Goal: Information Seeking & Learning: Learn about a topic

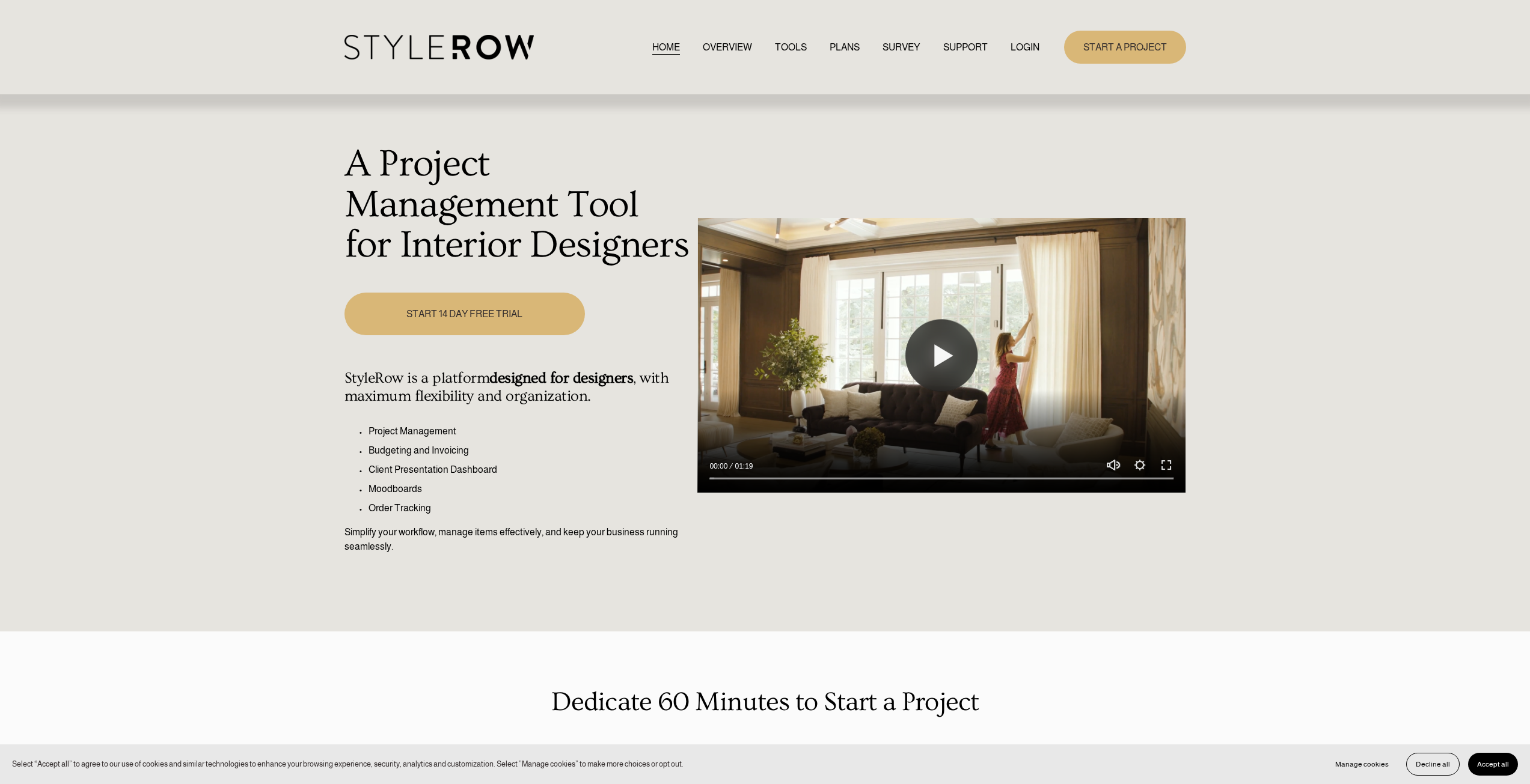
click at [1020, 36] on div "HOME OVERVIEW TOOLS PLANS SURVEY SUPPORT QUESTIONS" at bounding box center [691, 47] width 695 height 25
click at [1018, 45] on link "LOGIN" at bounding box center [1025, 46] width 28 height 16
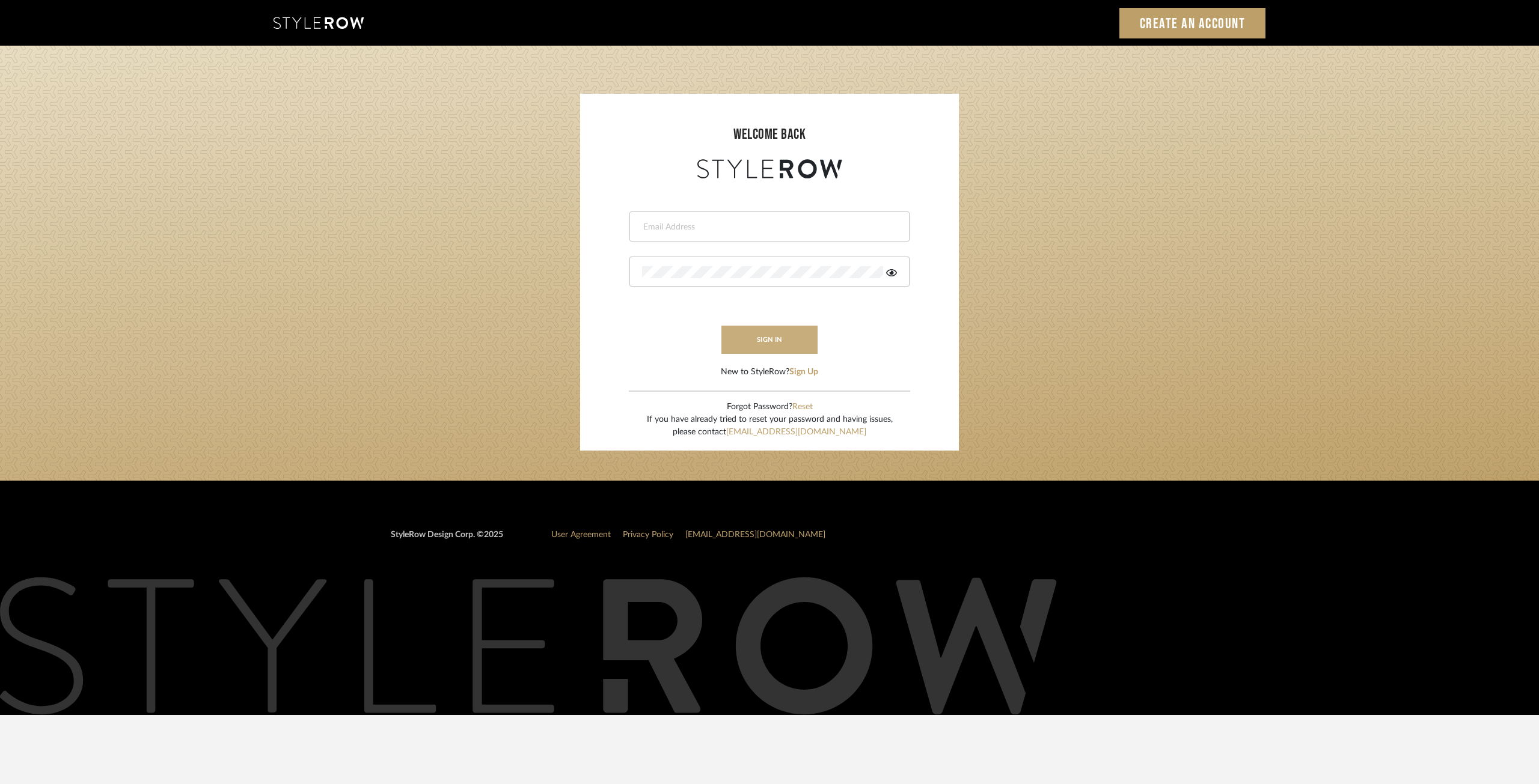
type input "ksears@morgantewilson.com"
click at [772, 333] on button "sign in" at bounding box center [769, 340] width 96 height 28
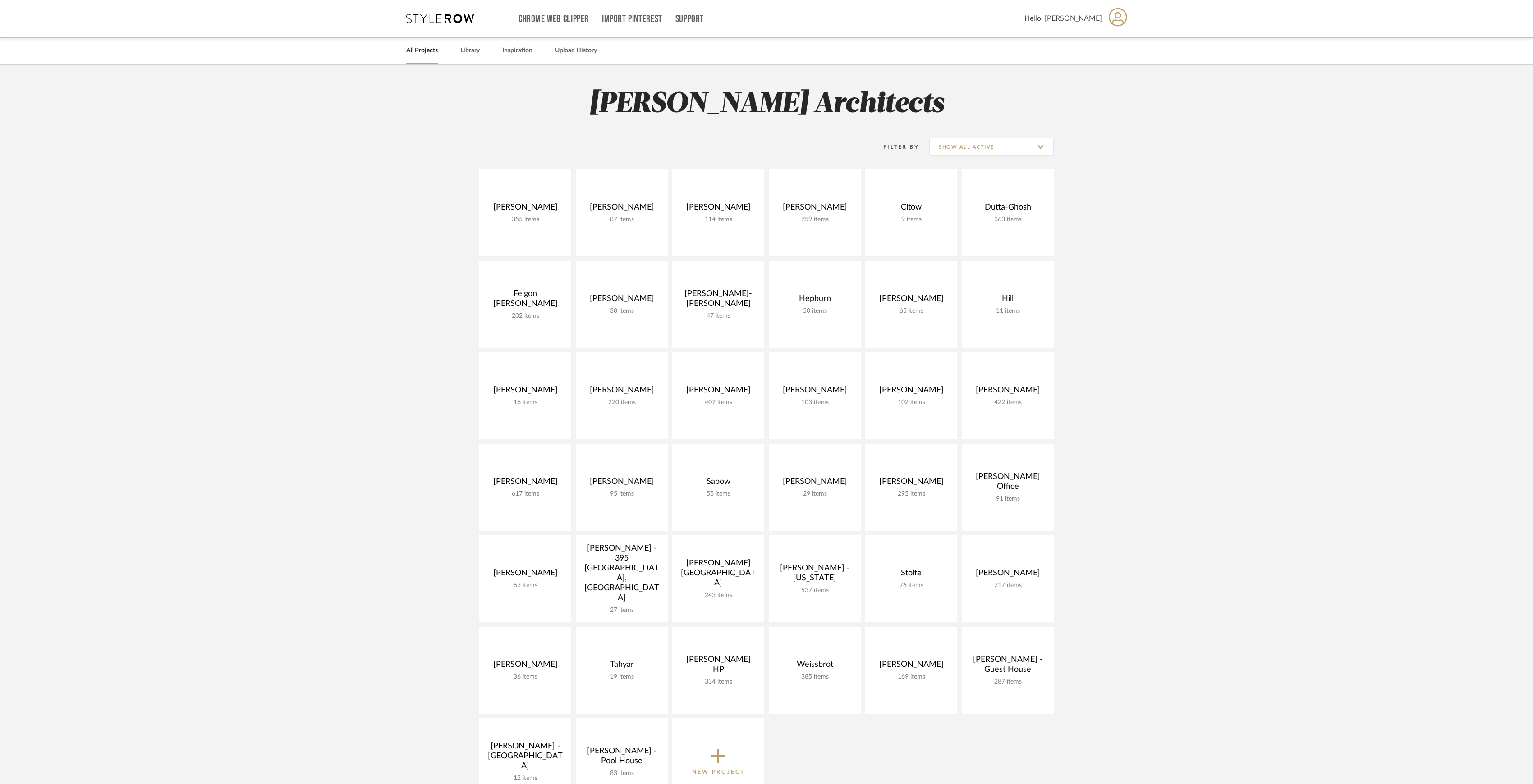
scroll to position [60, 0]
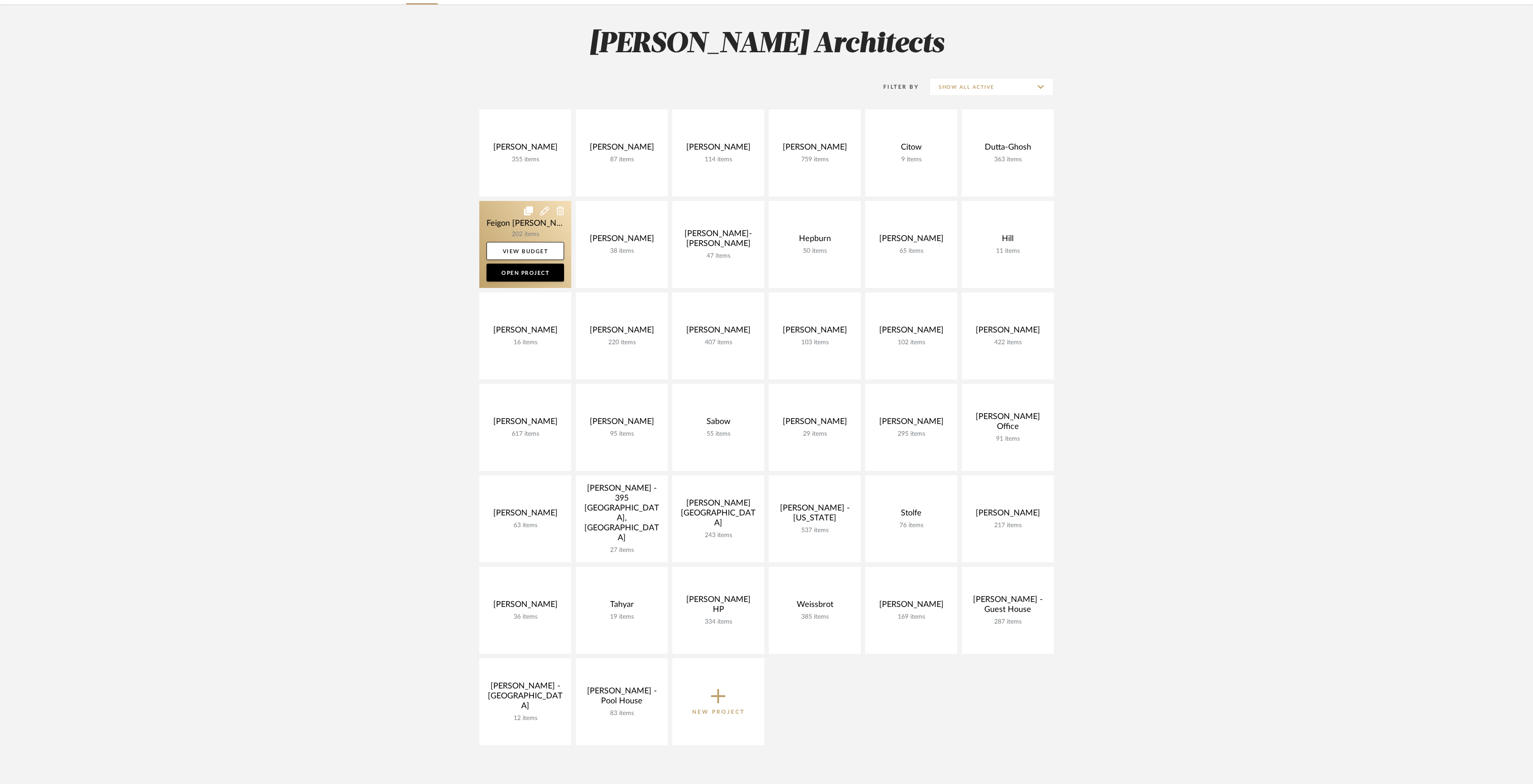
click at [520, 225] on link at bounding box center [525, 245] width 92 height 87
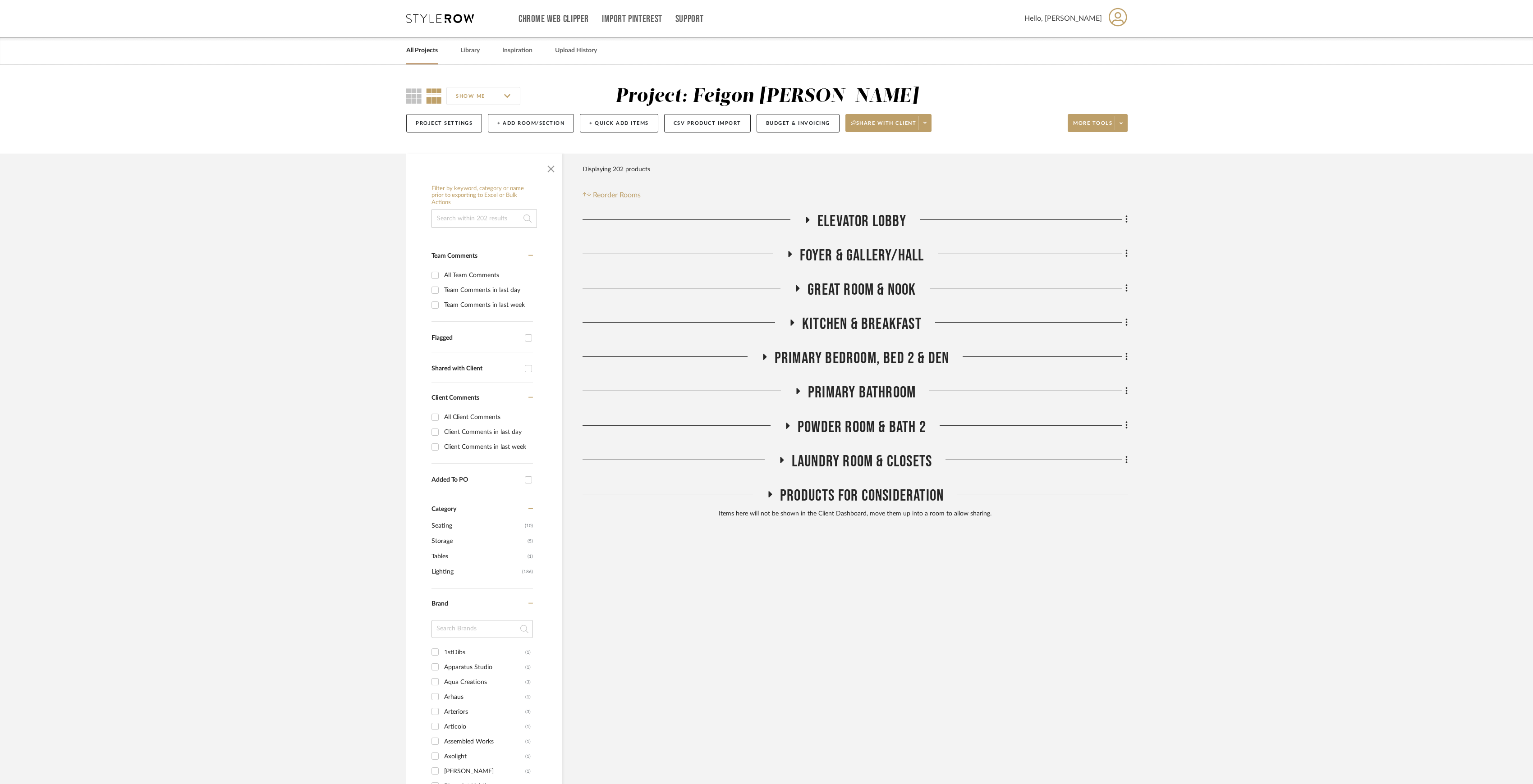
click at [844, 226] on span "ELEVATOR LOBBY" at bounding box center [861, 221] width 89 height 19
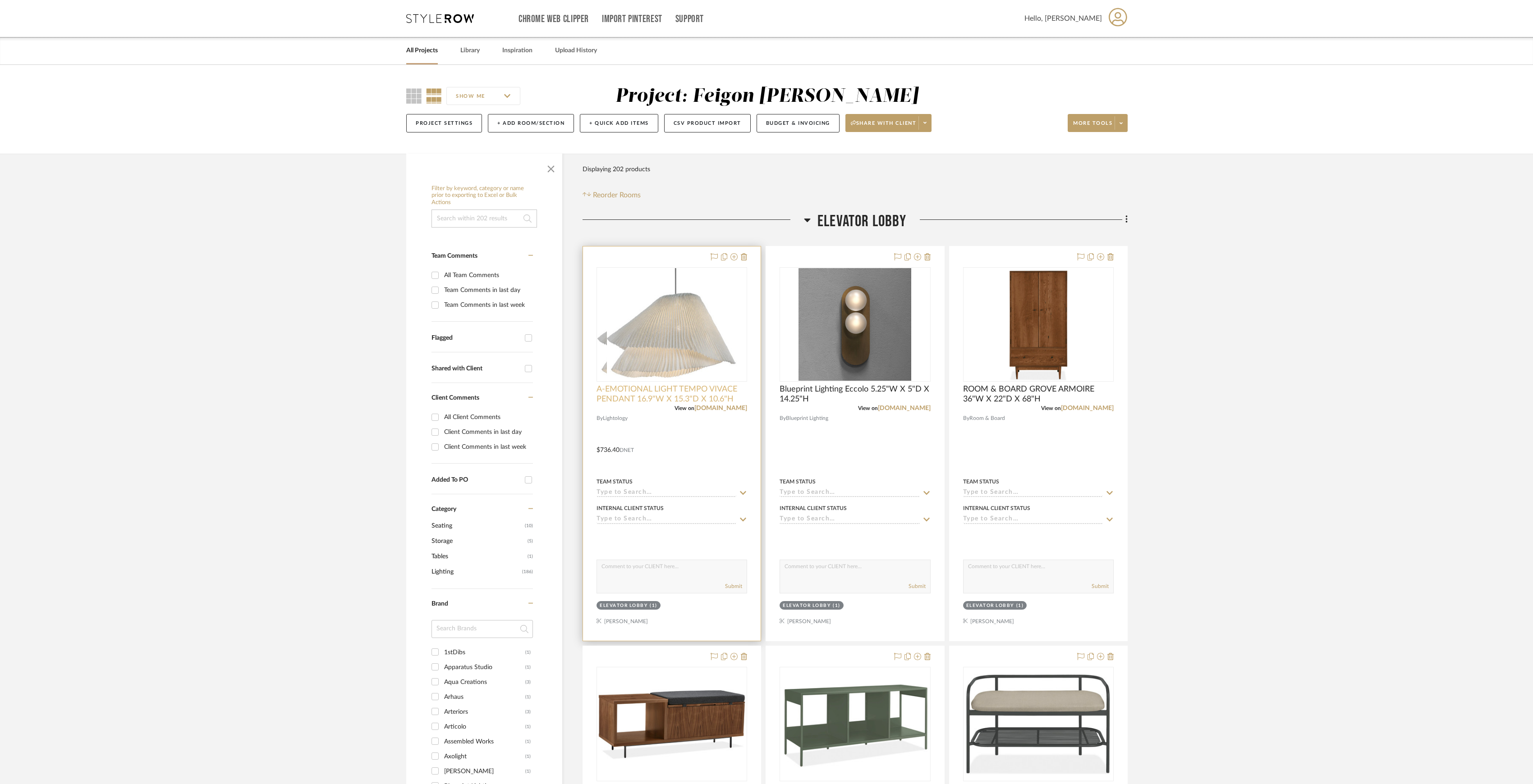
click at [711, 394] on span "A-EMOTIONAL LIGHT TEMPO VIVACE PENDANT 16.9"W X 15.3"D X 10.6"H" at bounding box center [672, 394] width 151 height 20
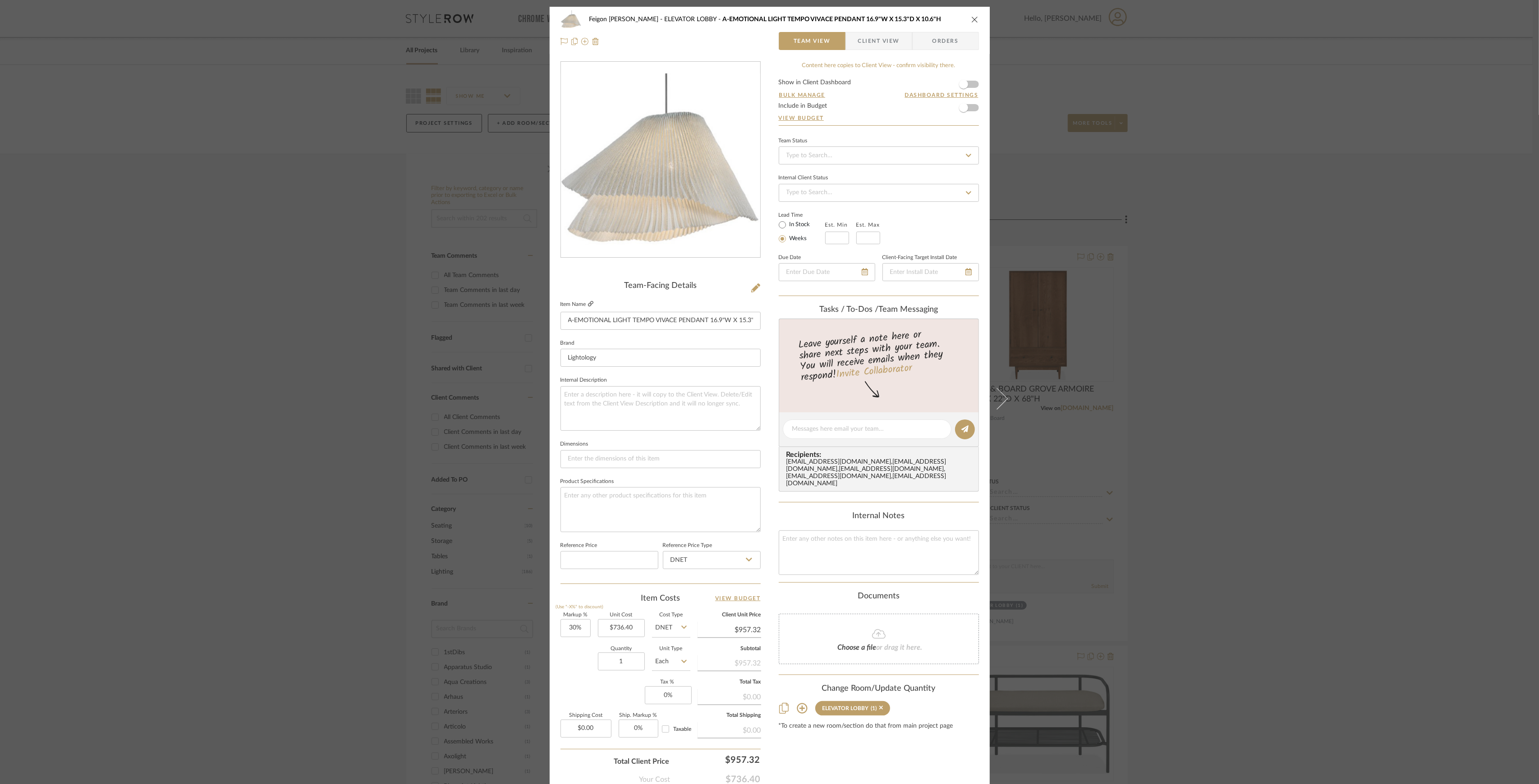
click at [588, 306] on icon at bounding box center [591, 304] width 6 height 6
click at [1276, 208] on div "Feigon [PERSON_NAME] ELEVATOR LOBBY A-EMOTIONAL LIGHT TEMPO VIVACE PENDANT 16.9…" at bounding box center [770, 392] width 1539 height 784
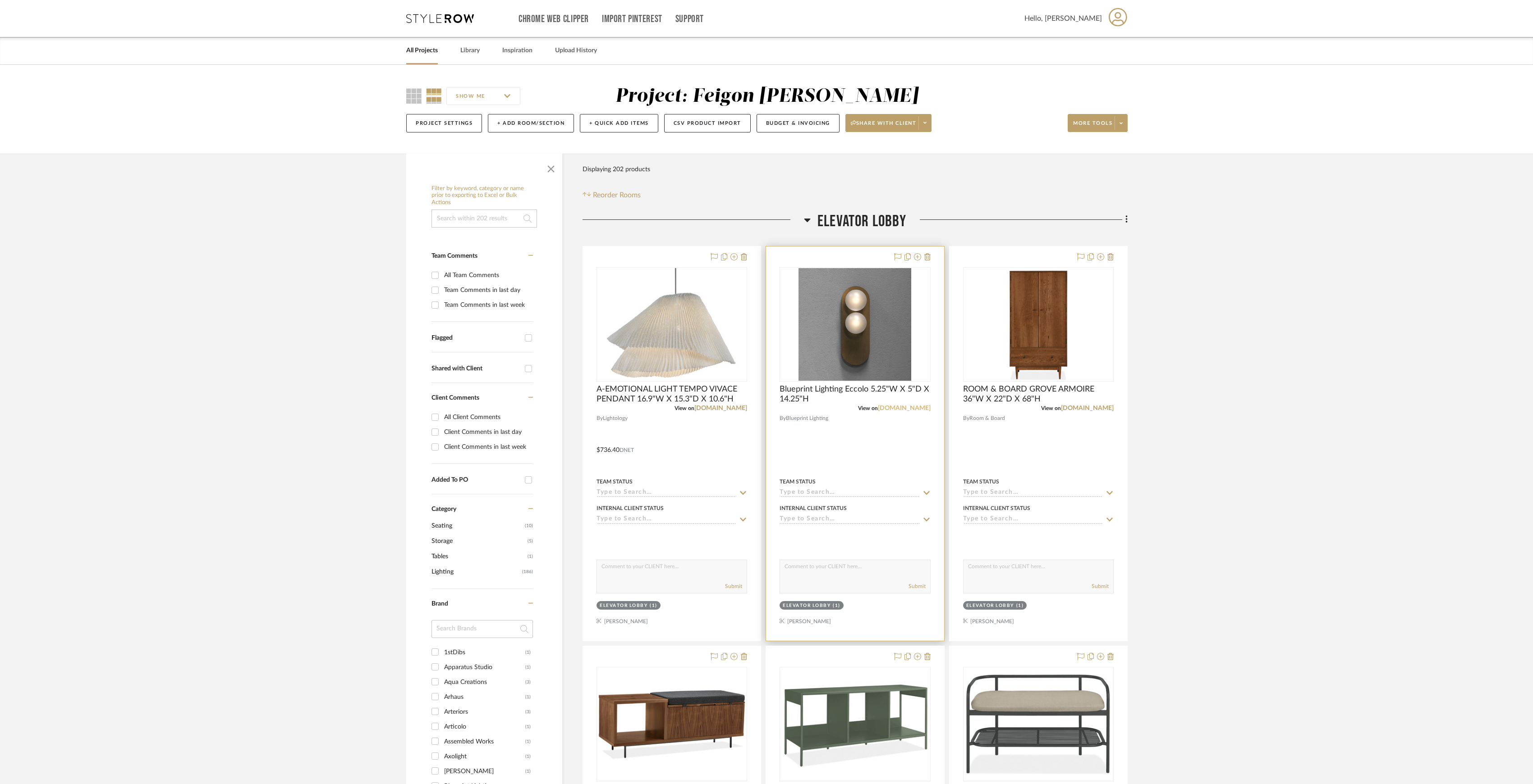
click at [908, 409] on link "[DOMAIN_NAME]" at bounding box center [904, 408] width 53 height 6
click at [853, 222] on span "ELEVATOR LOBBY" at bounding box center [861, 221] width 89 height 19
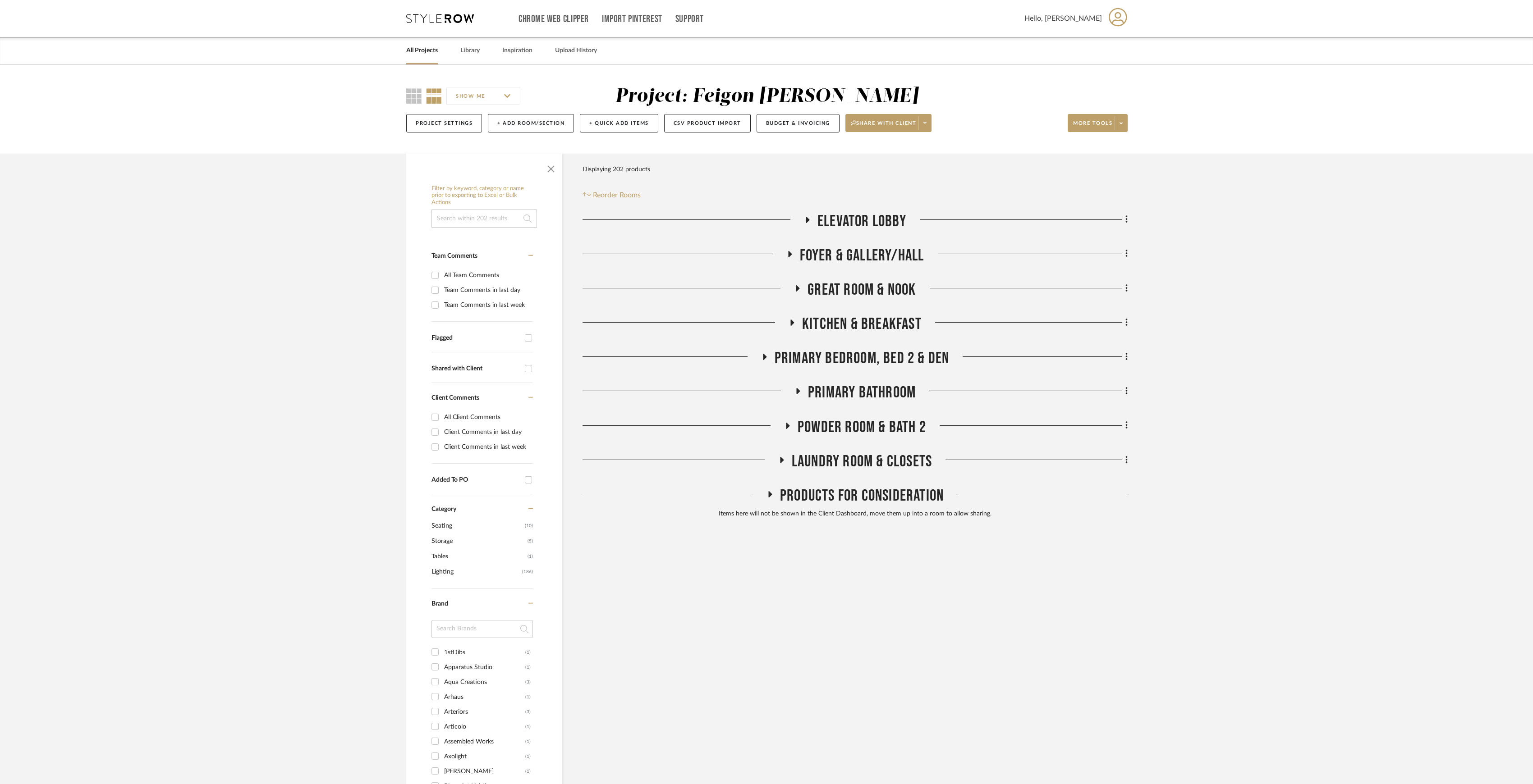
click at [860, 455] on span "LAUNDRY ROOM & CLOSETS" at bounding box center [861, 461] width 140 height 19
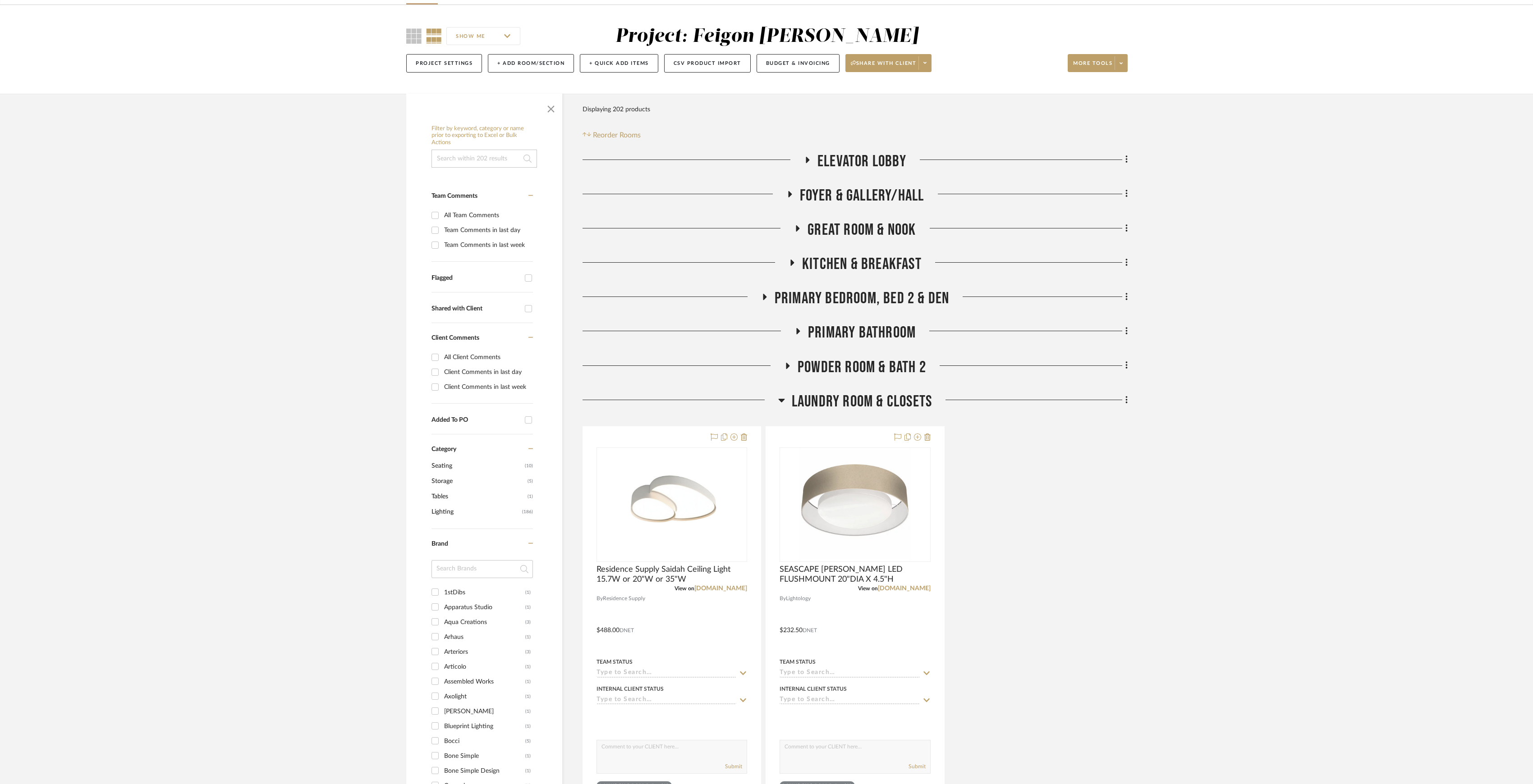
scroll to position [120, 0]
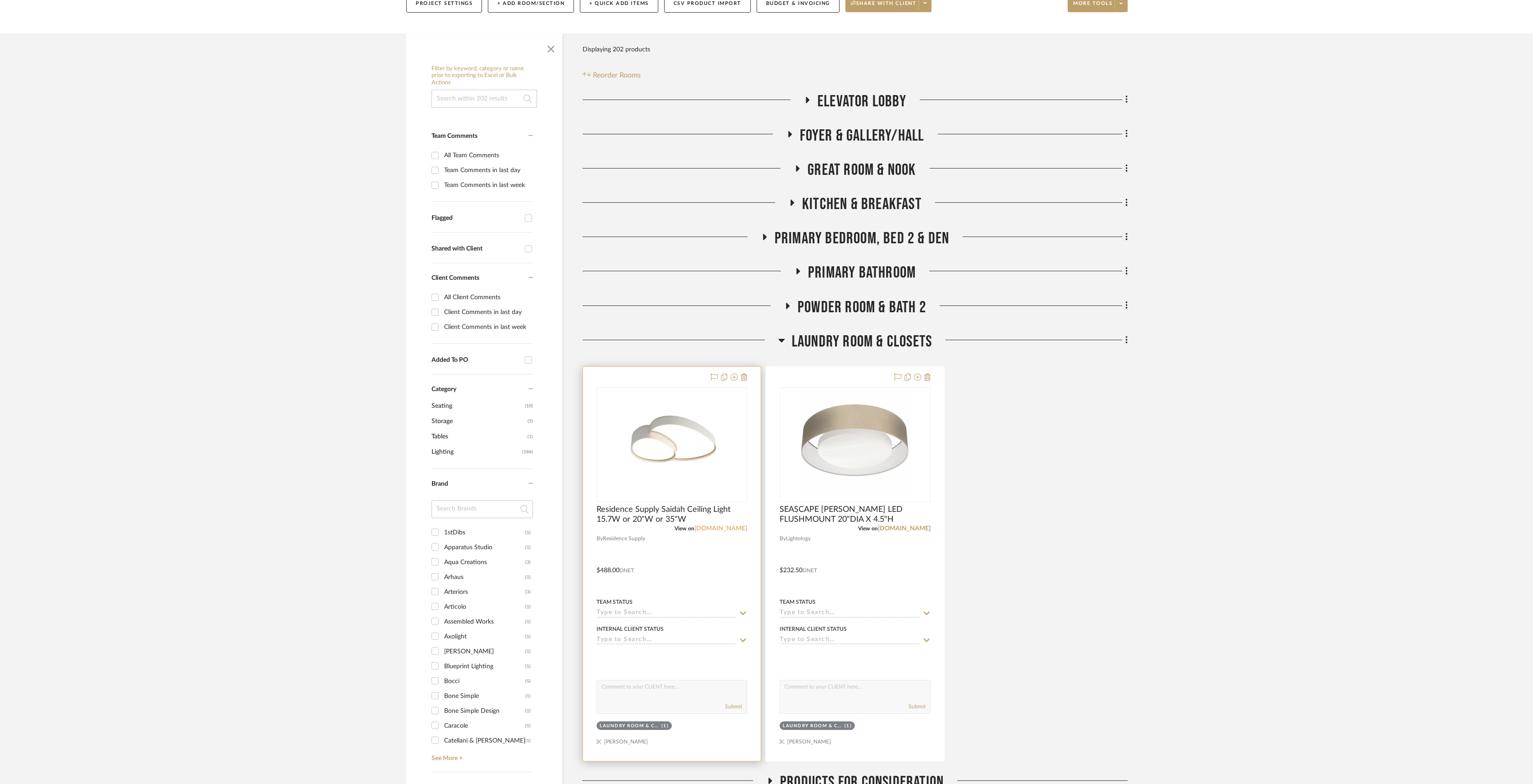
click at [722, 528] on link "[DOMAIN_NAME]" at bounding box center [720, 528] width 53 height 6
click at [909, 528] on link "[DOMAIN_NAME]" at bounding box center [904, 528] width 53 height 6
click at [849, 343] on span "LAUNDRY ROOM & CLOSETS" at bounding box center [861, 341] width 140 height 19
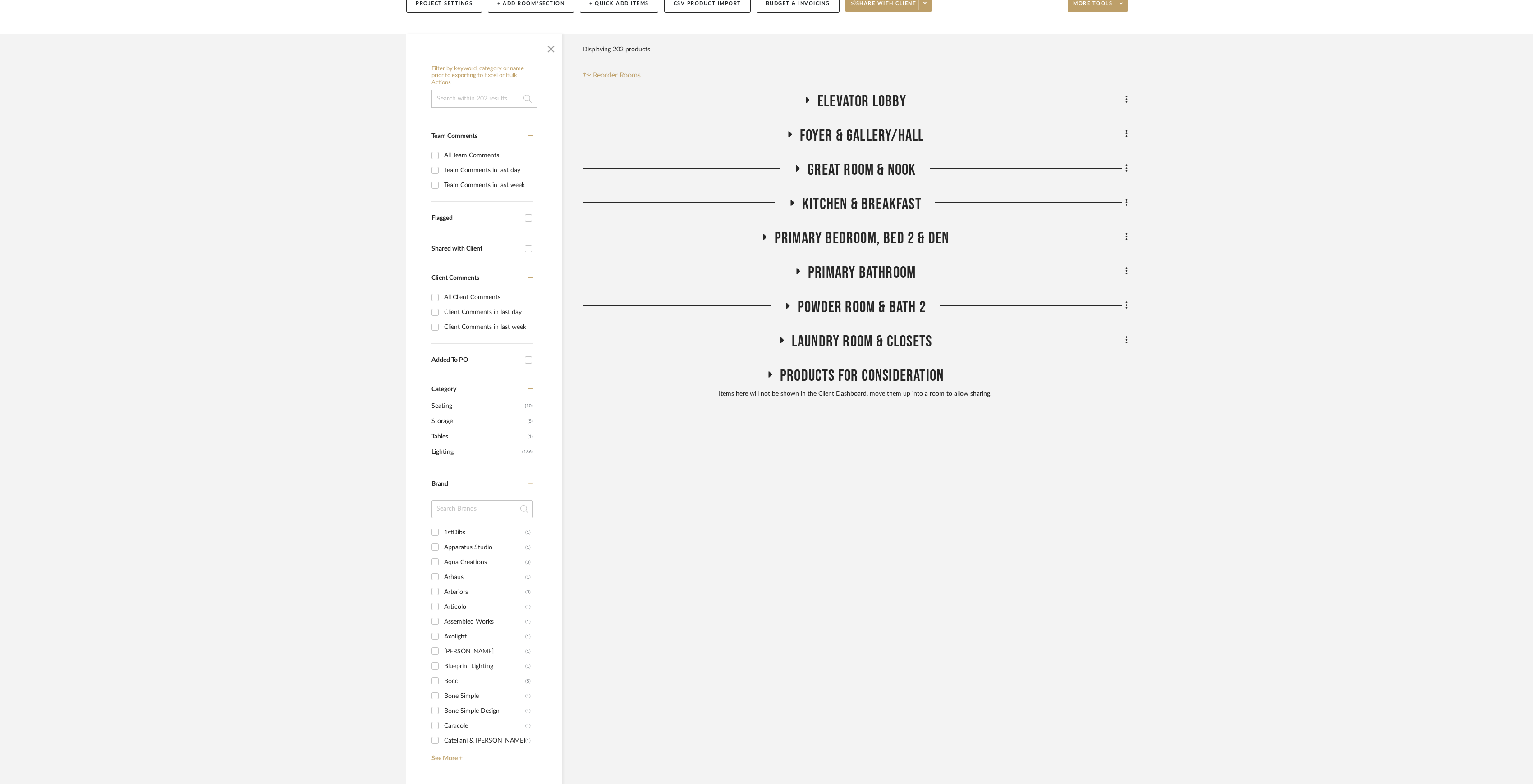
click at [823, 131] on span "FOYER & GALLERY/HALL" at bounding box center [862, 136] width 124 height 19
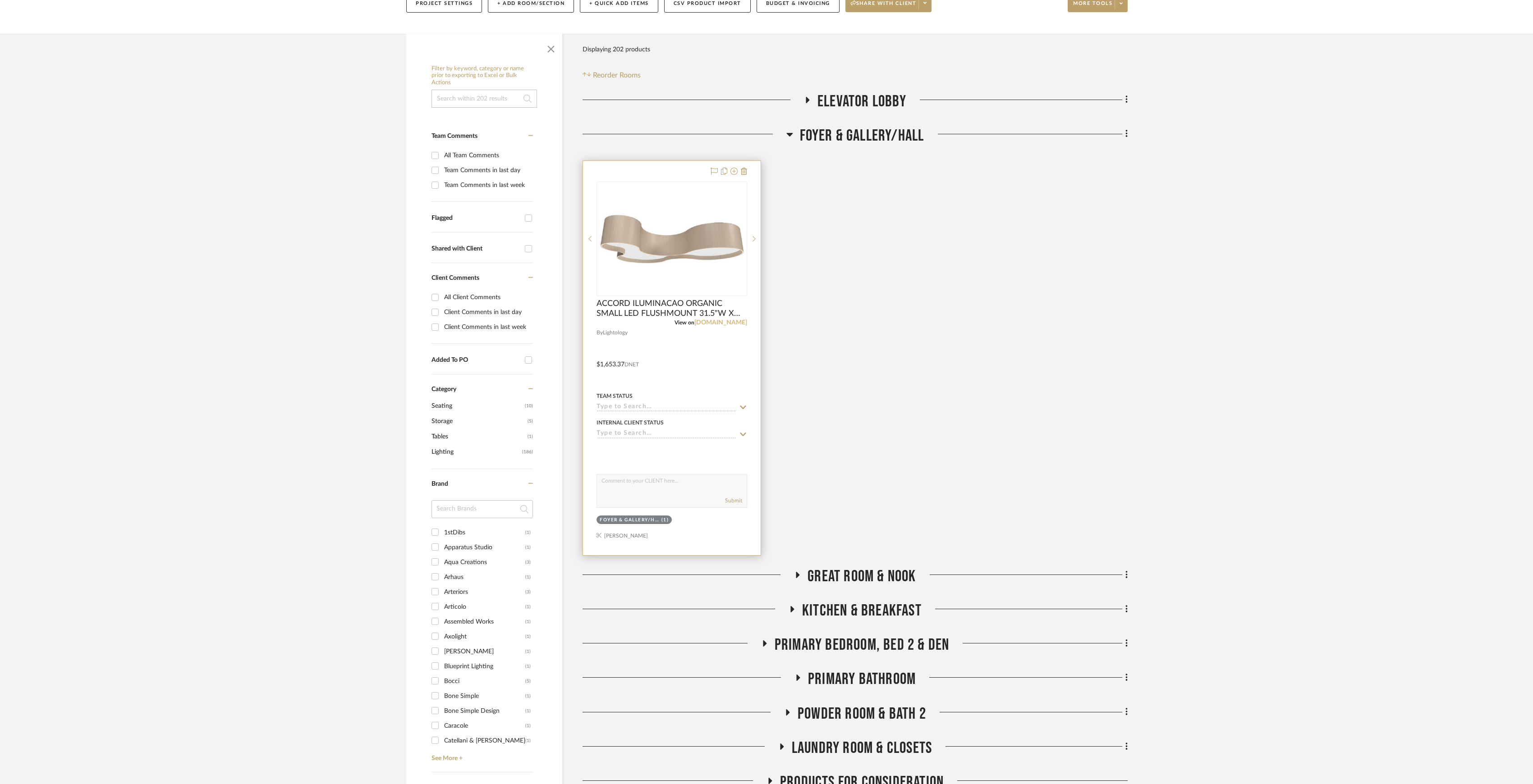
click at [725, 321] on link "[DOMAIN_NAME]" at bounding box center [720, 322] width 53 height 6
click at [851, 136] on span "FOYER & GALLERY/HALL" at bounding box center [862, 136] width 124 height 19
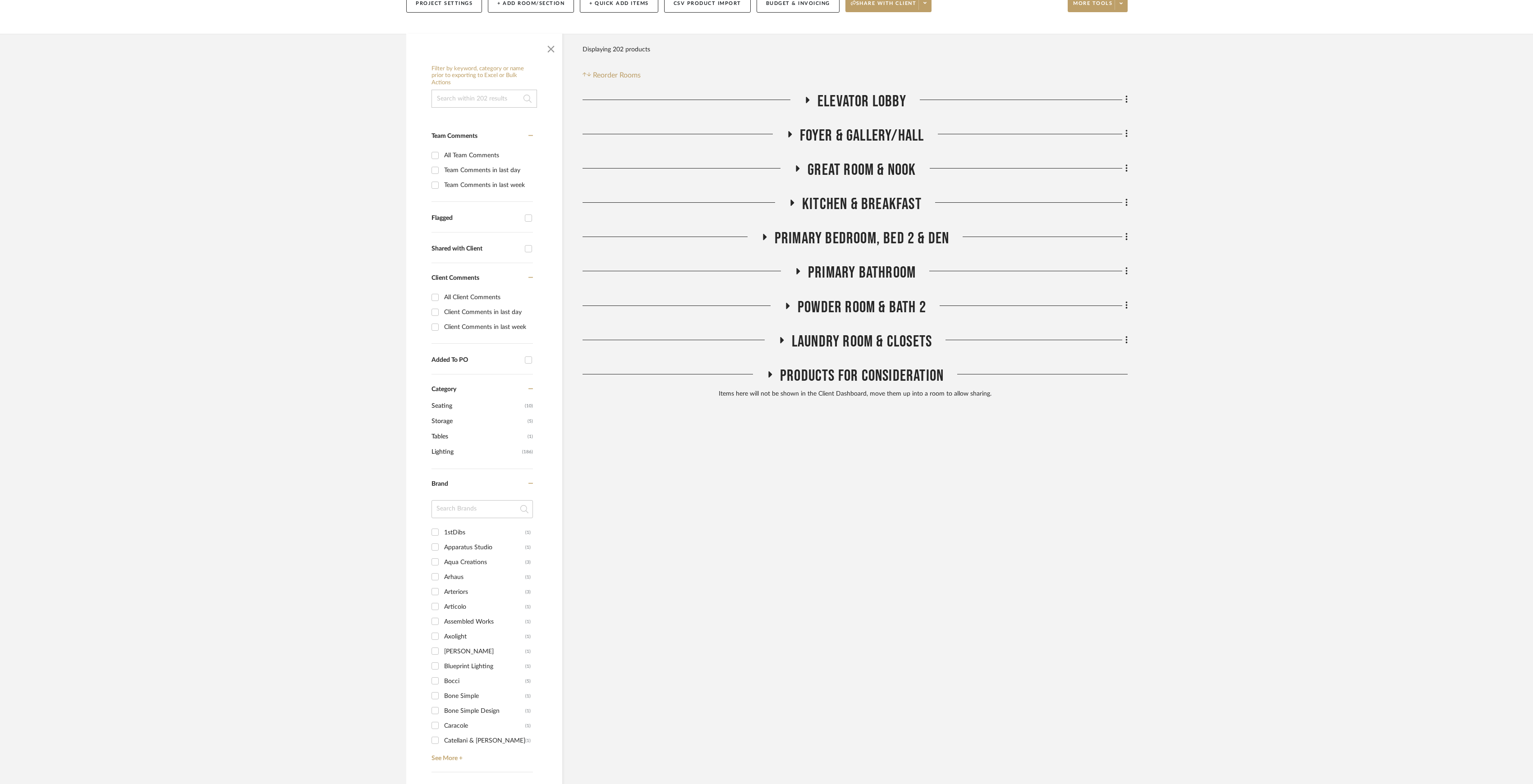
click at [857, 168] on span "GREAT ROOM & NOOK" at bounding box center [861, 170] width 108 height 19
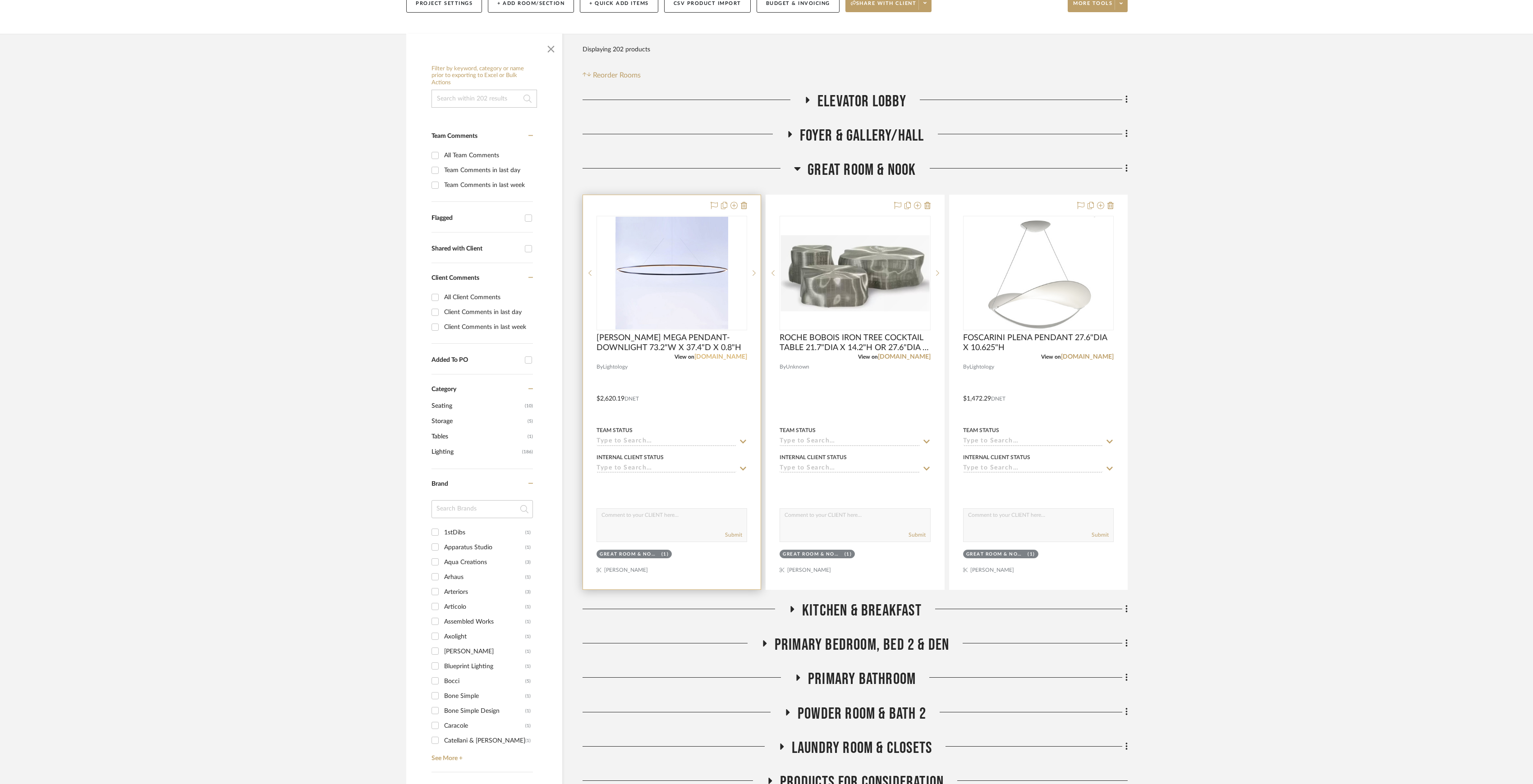
click at [729, 355] on link "[DOMAIN_NAME]" at bounding box center [720, 357] width 53 height 6
click at [1109, 355] on link "[DOMAIN_NAME]" at bounding box center [1087, 357] width 53 height 6
click at [890, 171] on span "GREAT ROOM & NOOK" at bounding box center [861, 170] width 108 height 19
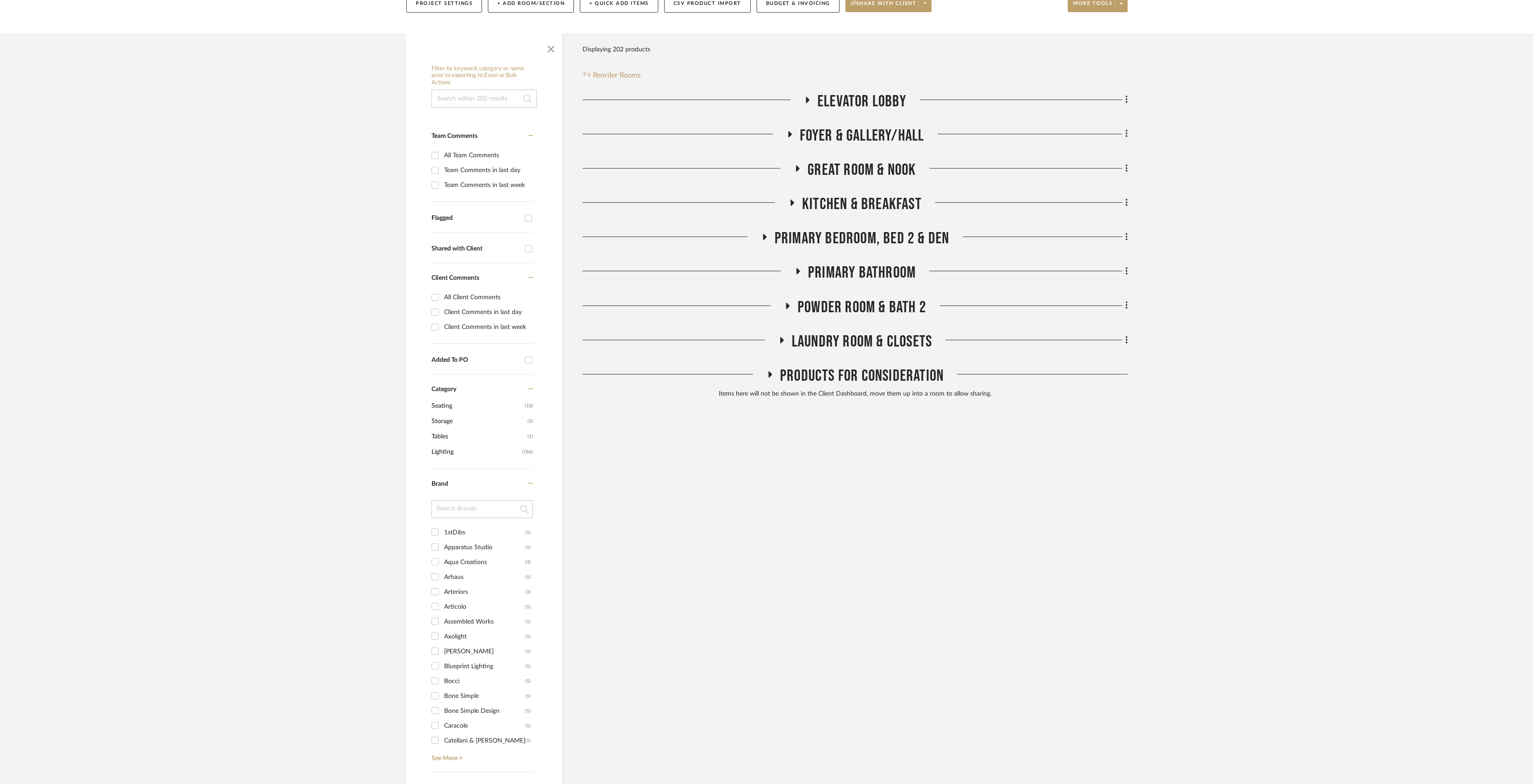
click at [874, 204] on span "KITCHEN & BREAKFAST" at bounding box center [862, 204] width 119 height 19
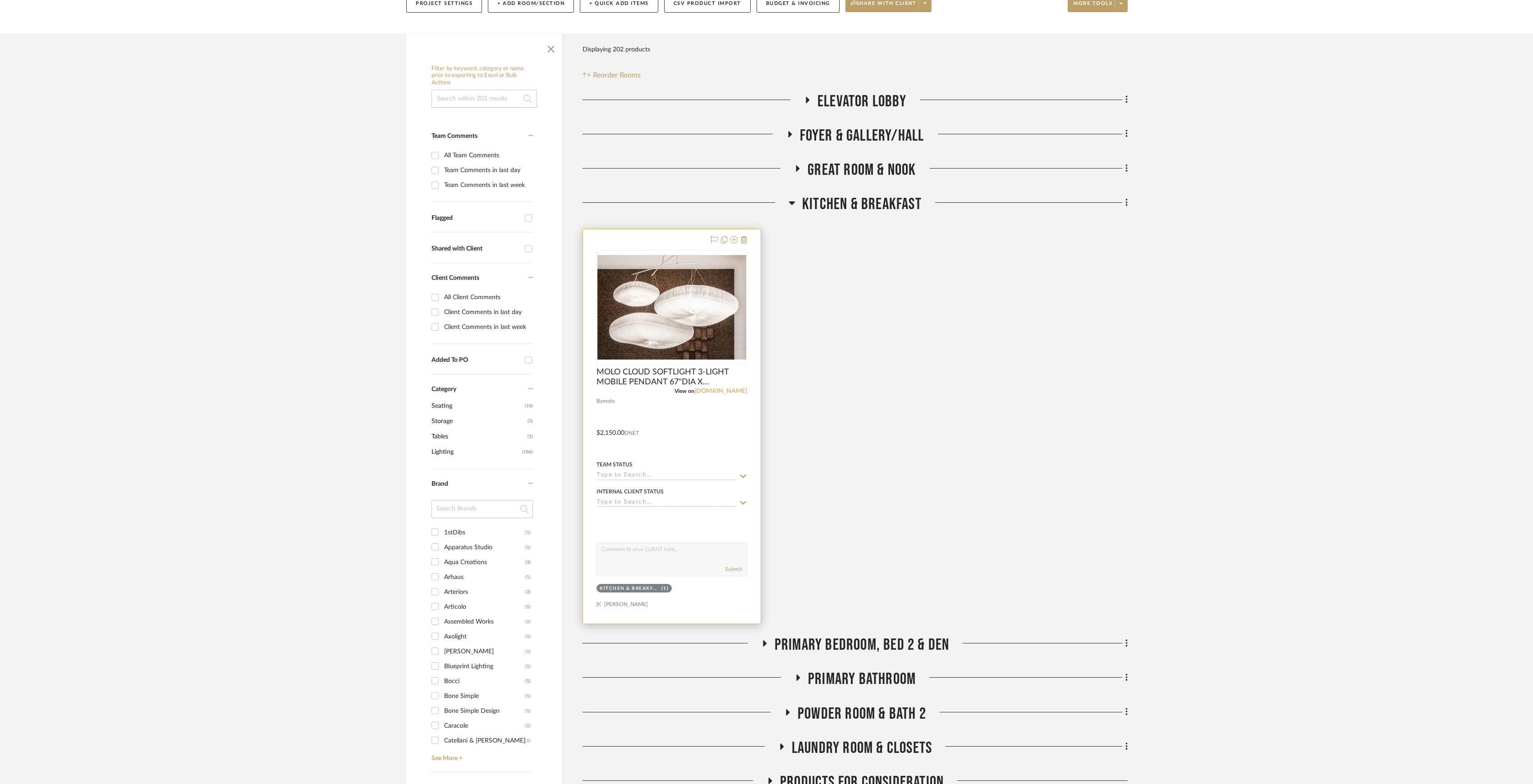
click at [722, 393] on link "[DOMAIN_NAME]" at bounding box center [720, 391] width 53 height 6
drag, startPoint x: 859, startPoint y: 197, endPoint x: 864, endPoint y: 205, distance: 9.4
click at [859, 197] on span "KITCHEN & BREAKFAST" at bounding box center [862, 204] width 119 height 19
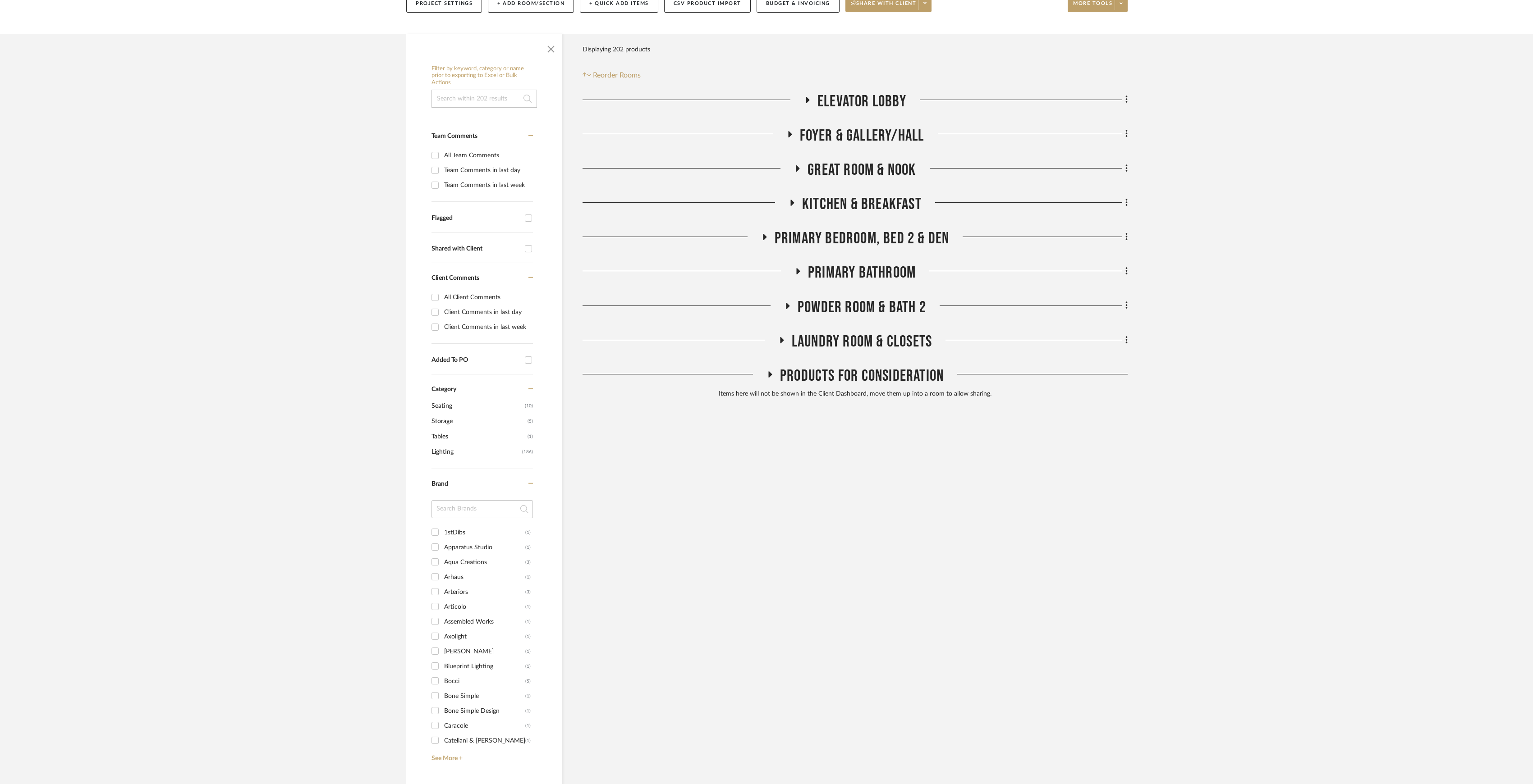
click at [865, 240] on span "PRIMARY BEDROOM, BED 2 & DEN" at bounding box center [862, 238] width 175 height 19
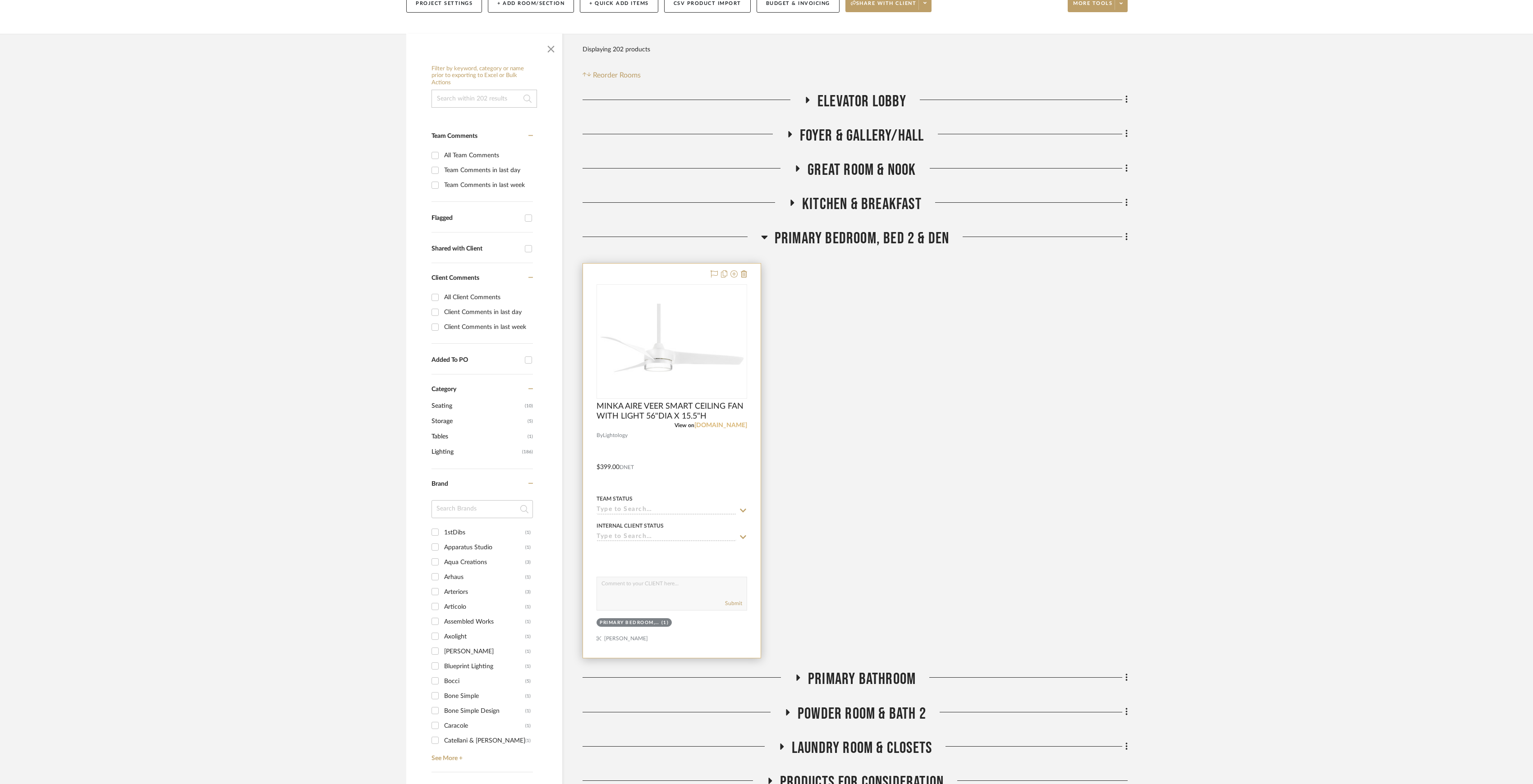
click at [729, 426] on link "[DOMAIN_NAME]" at bounding box center [720, 425] width 53 height 6
click at [875, 240] on span "PRIMARY BEDROOM, BED 2 & DEN" at bounding box center [862, 238] width 175 height 19
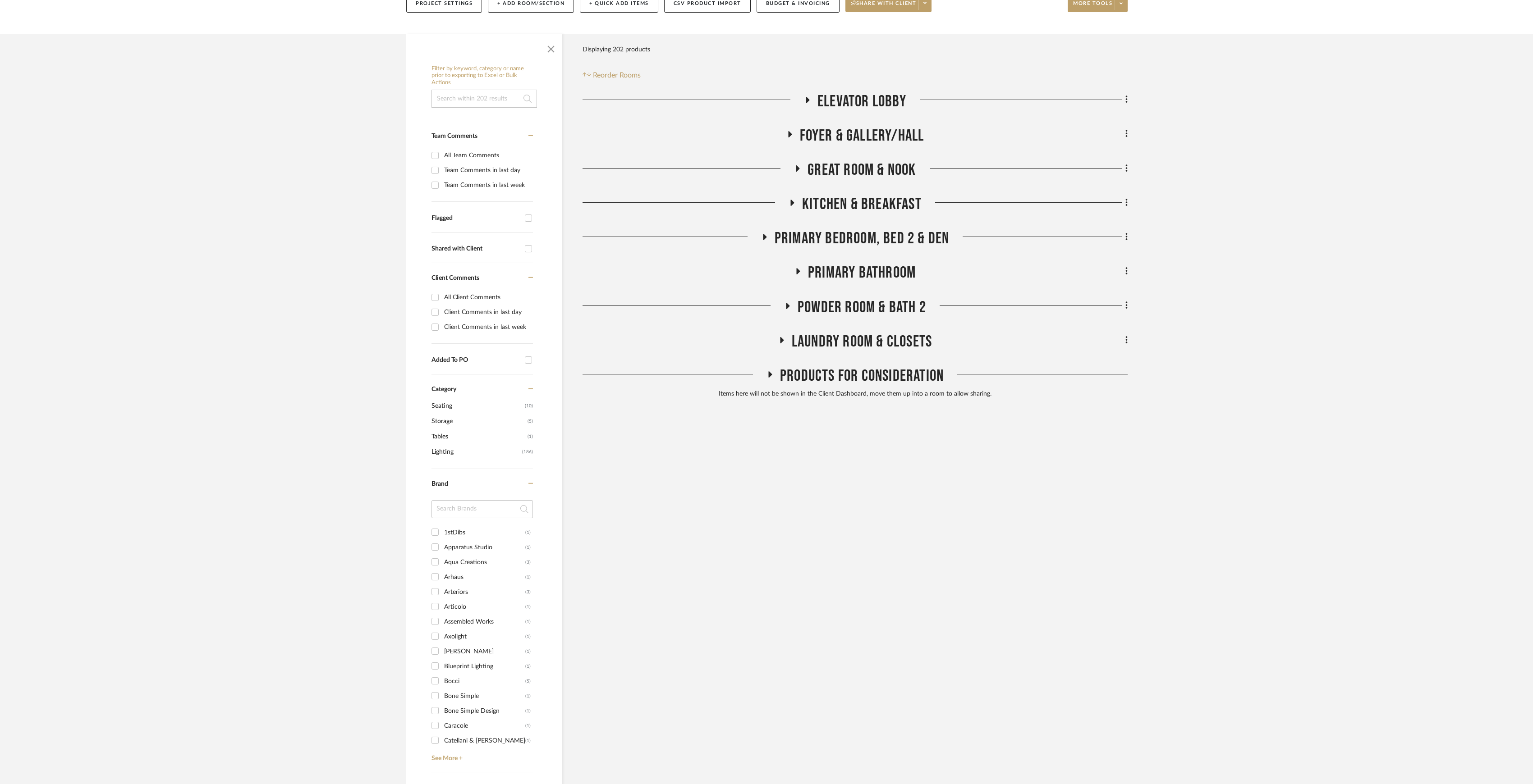
click at [881, 273] on span "PRIMARY BATHROOM" at bounding box center [862, 272] width 108 height 19
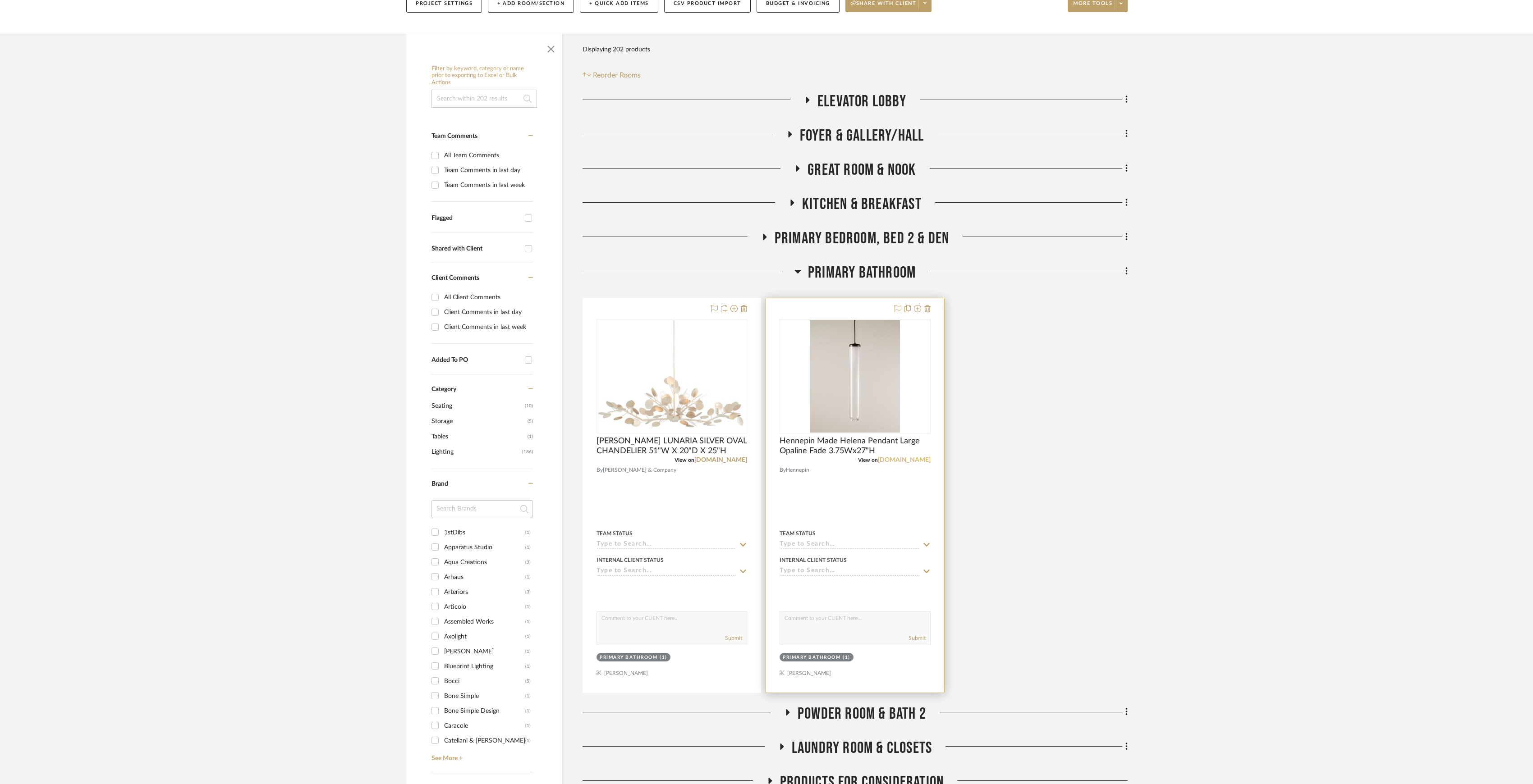
click at [902, 461] on link "[DOMAIN_NAME]" at bounding box center [904, 460] width 53 height 6
click at [720, 461] on link "[DOMAIN_NAME]" at bounding box center [720, 460] width 53 height 6
click at [896, 259] on div "ELEVATOR LOBBY FOYER & GALLERY/HALL GREAT ROOM & NOOK KITCHEN & BREAKFAST PRIMA…" at bounding box center [855, 450] width 545 height 717
click at [896, 272] on span "PRIMARY BATHROOM" at bounding box center [862, 272] width 108 height 19
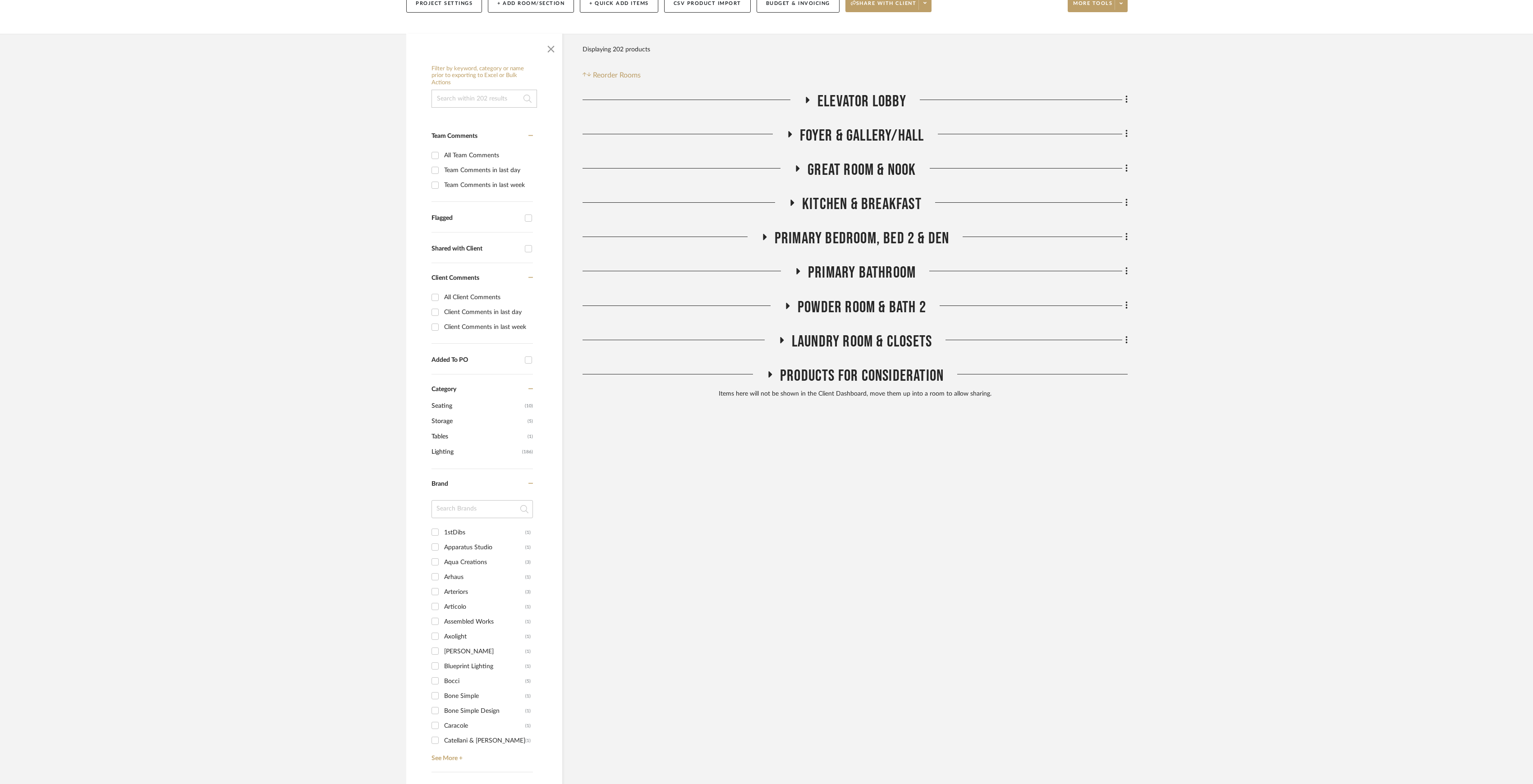
click at [867, 313] on span "POWDER ROOM & BATH 2" at bounding box center [862, 307] width 129 height 19
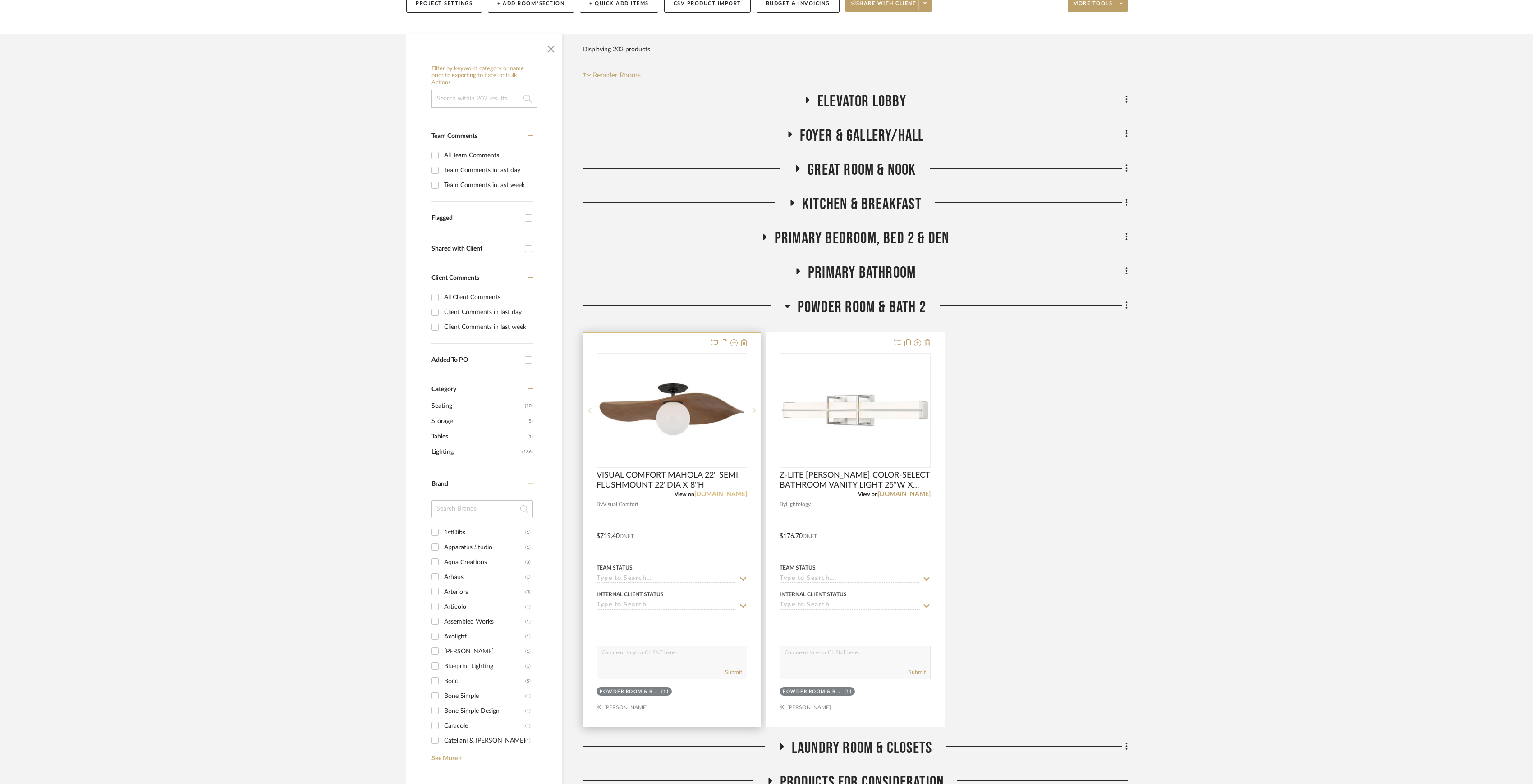
click at [722, 493] on link "[DOMAIN_NAME]" at bounding box center [720, 494] width 53 height 6
click at [912, 494] on link "[DOMAIN_NAME]" at bounding box center [904, 494] width 53 height 6
click at [832, 303] on span "POWDER ROOM & BATH 2" at bounding box center [862, 307] width 129 height 19
